Goal: Manage account settings

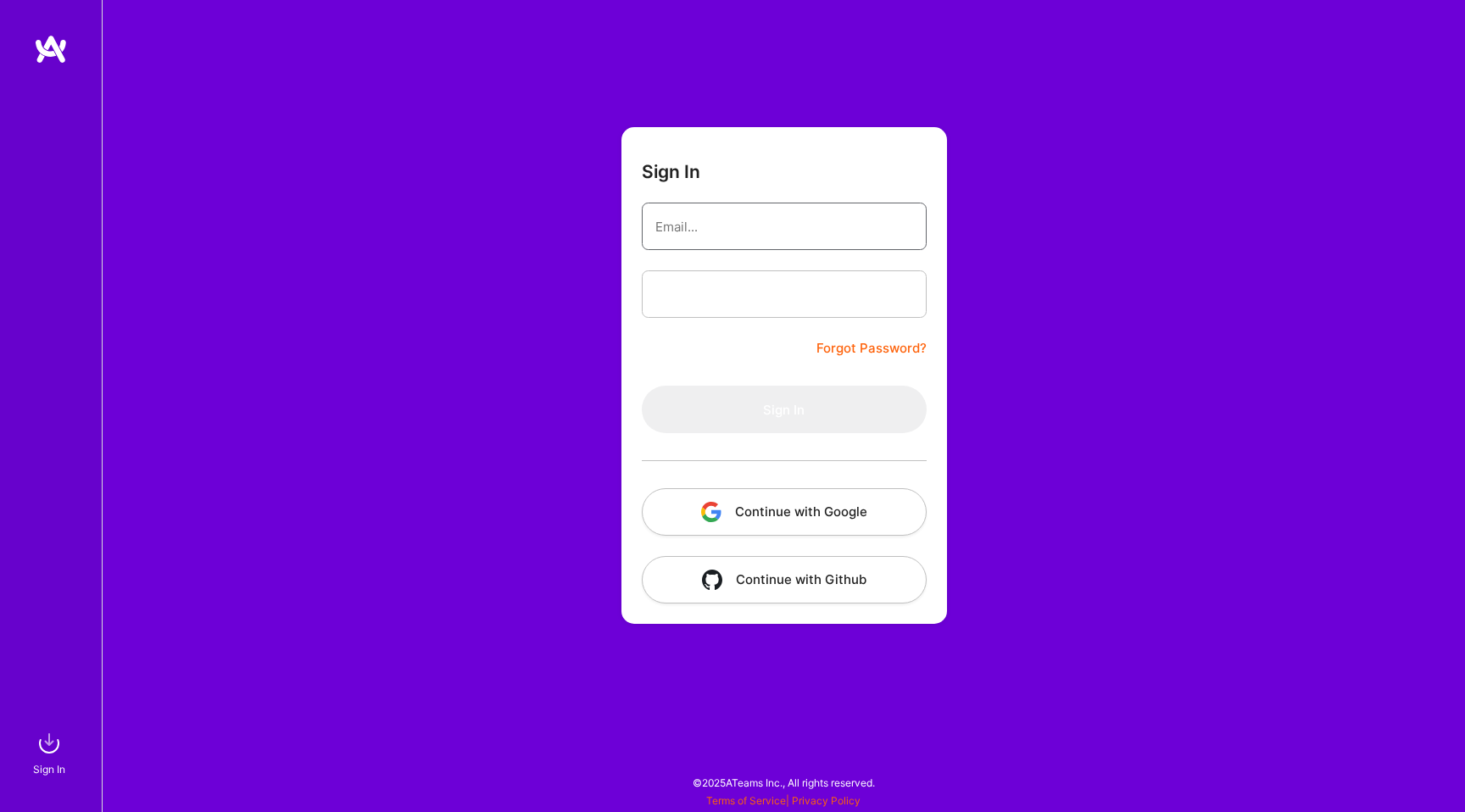
type input "[EMAIL_ADDRESS][DOMAIN_NAME]"
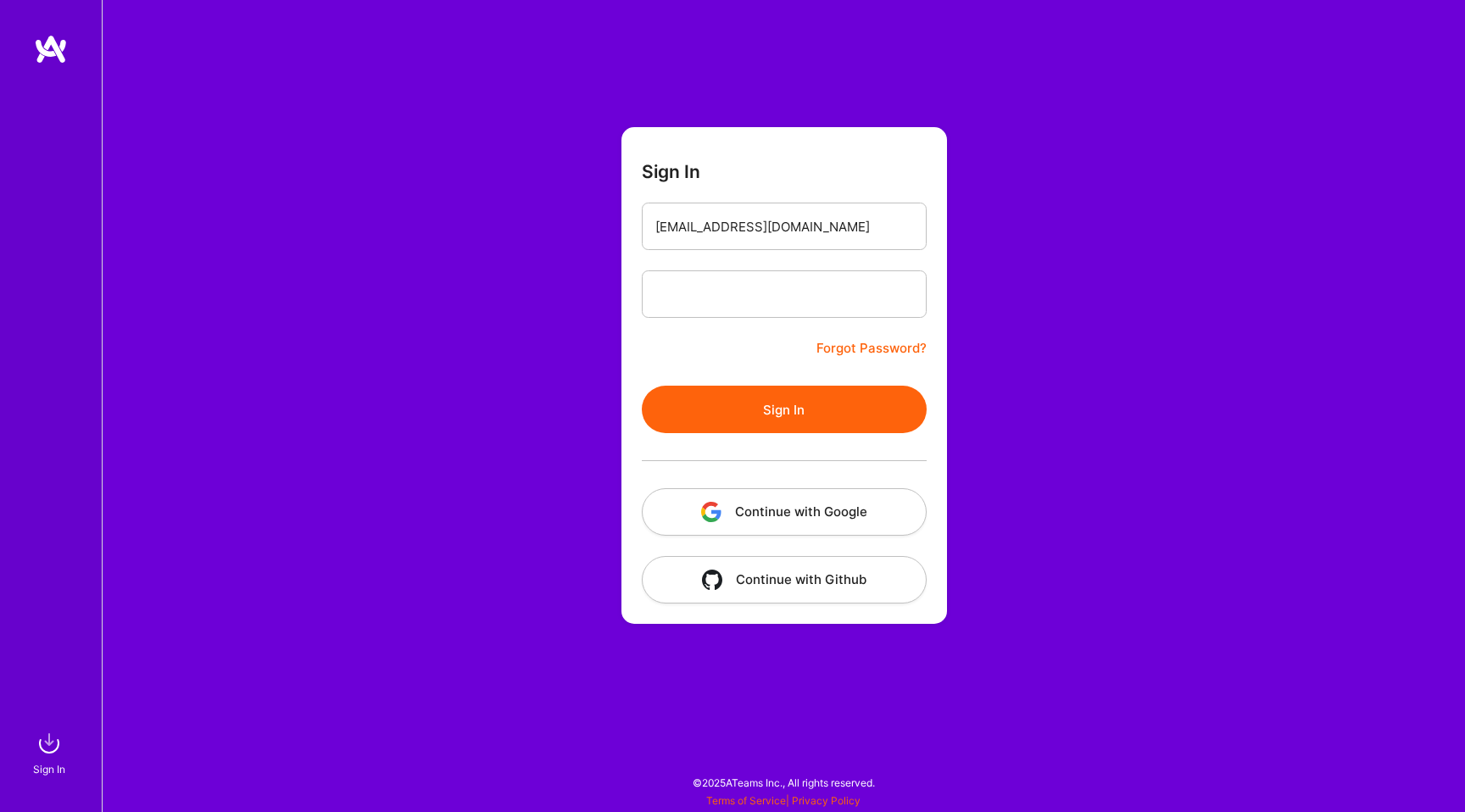
click at [769, 417] on button "Sign In" at bounding box center [784, 410] width 285 height 47
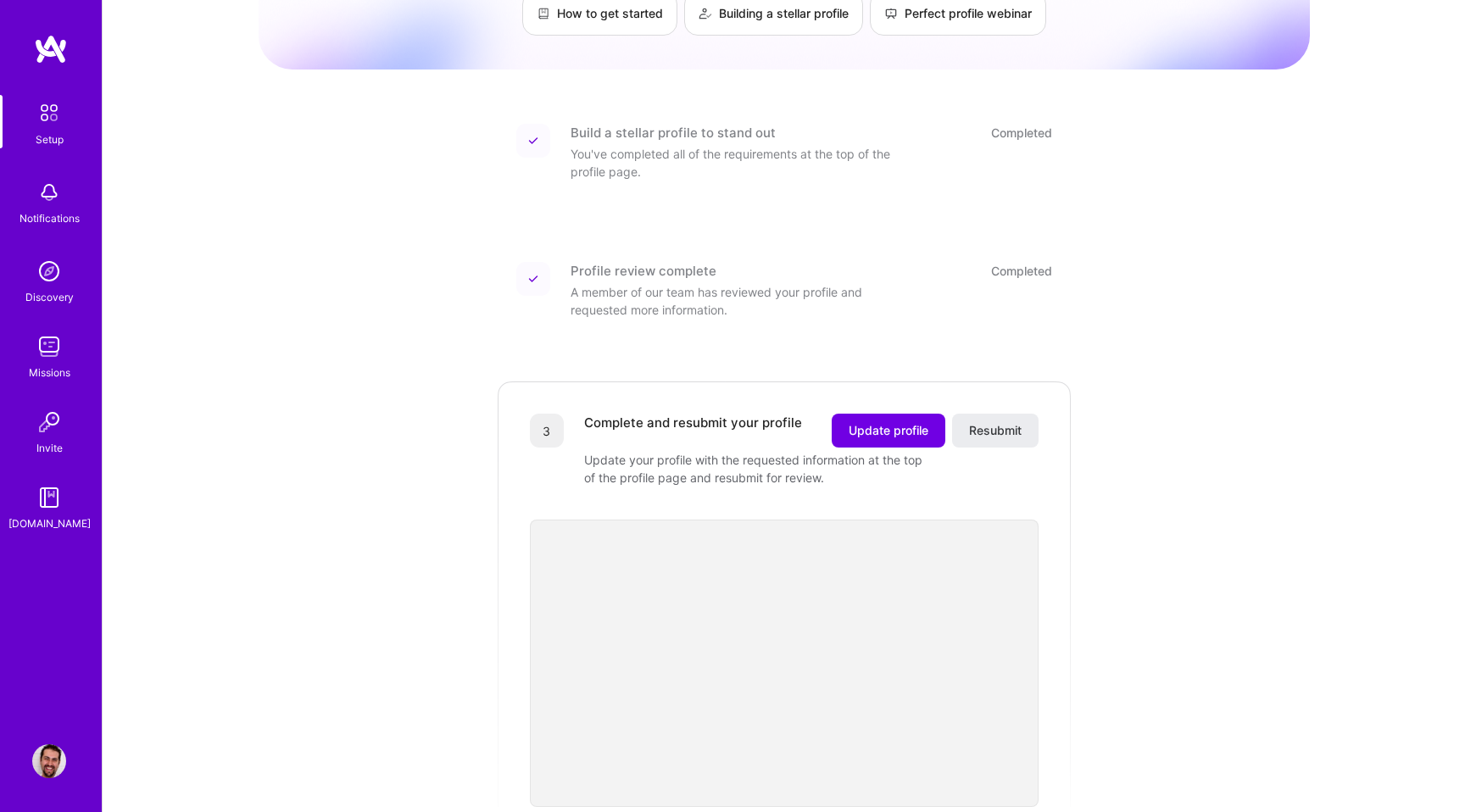
scroll to position [165, 0]
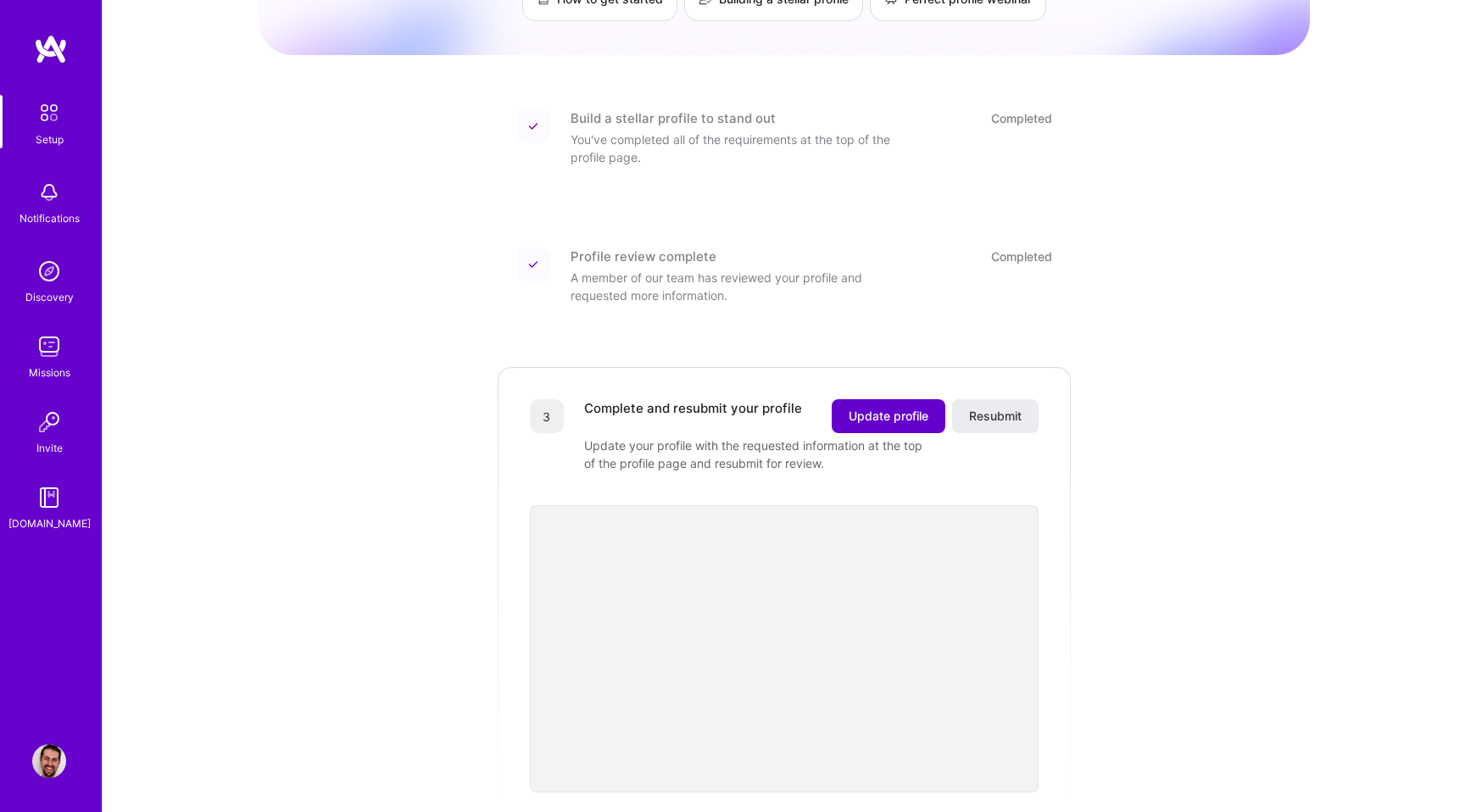
click at [860, 408] on span "Update profile" at bounding box center [889, 416] width 79 height 17
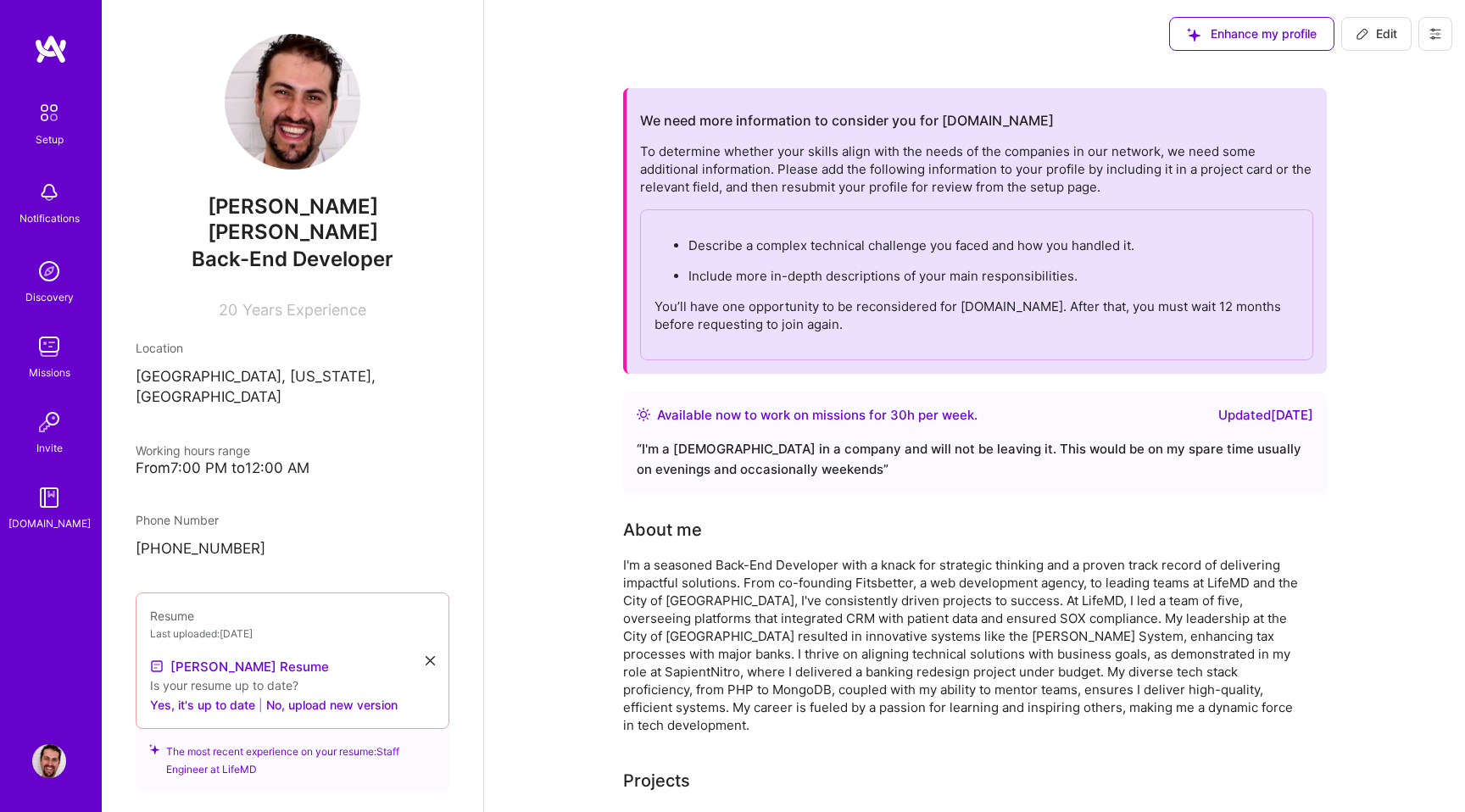
scroll to position [4, 0]
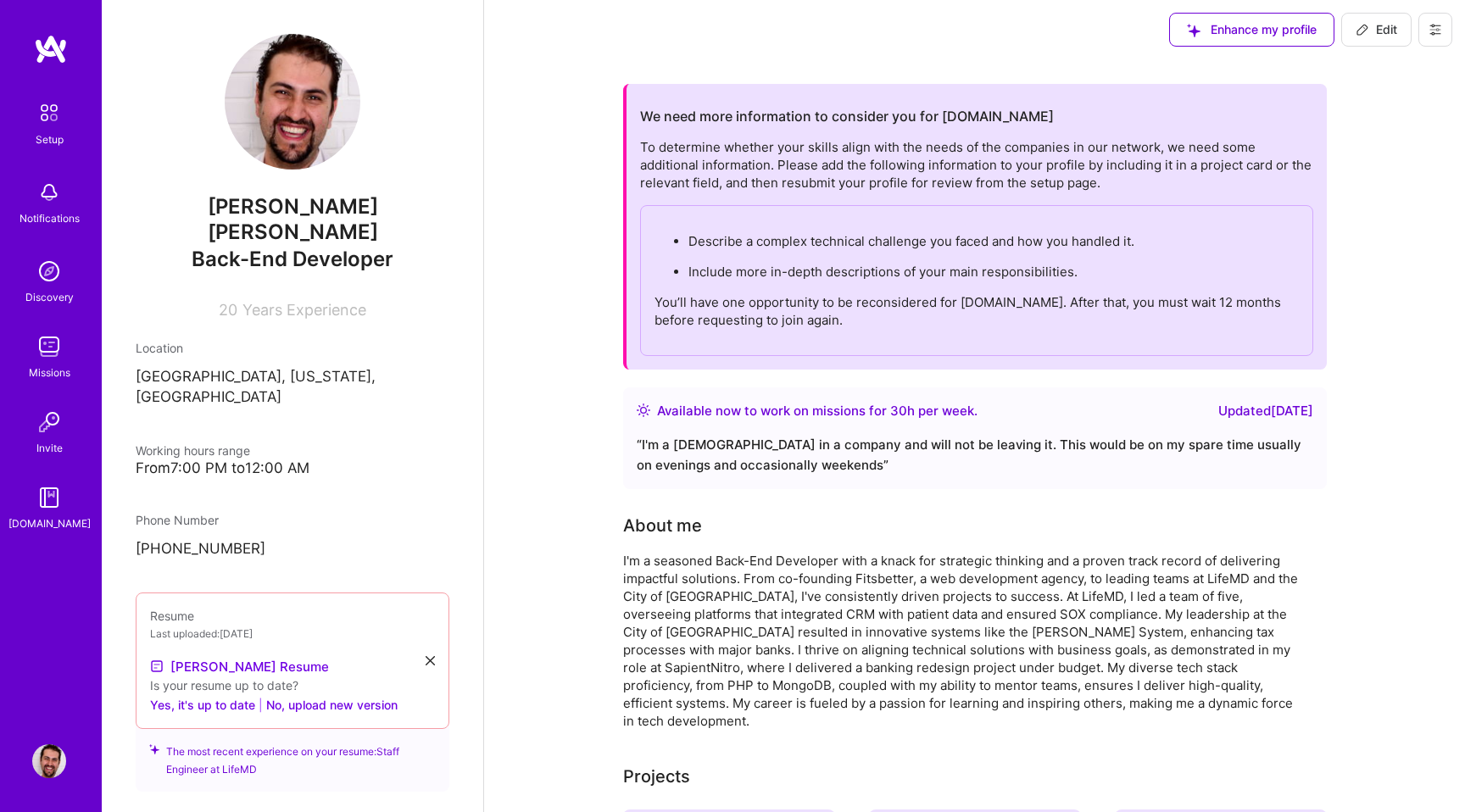
click at [62, 287] on img at bounding box center [49, 272] width 34 height 34
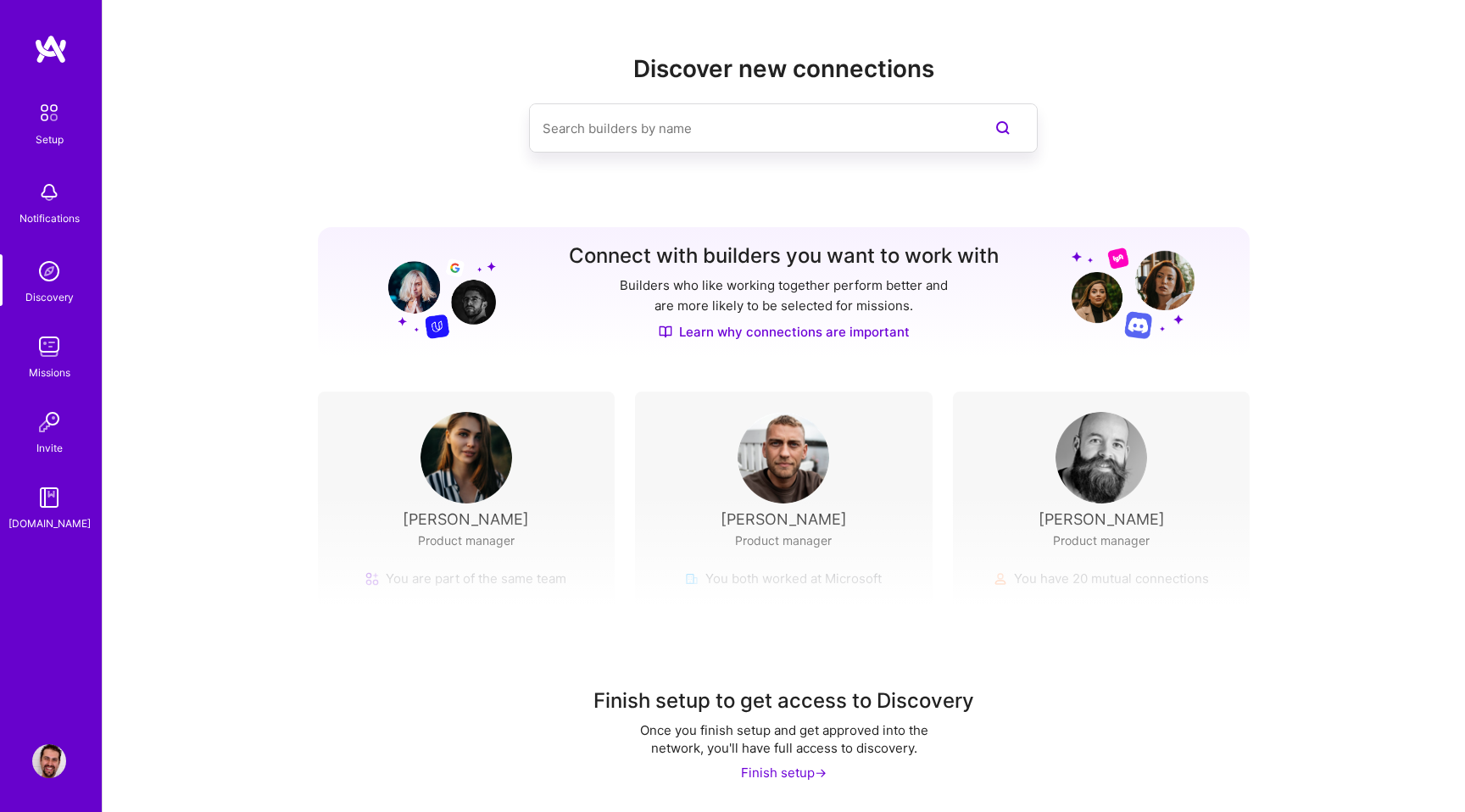
click at [47, 362] on img at bounding box center [49, 346] width 34 height 34
